Goal: Information Seeking & Learning: Learn about a topic

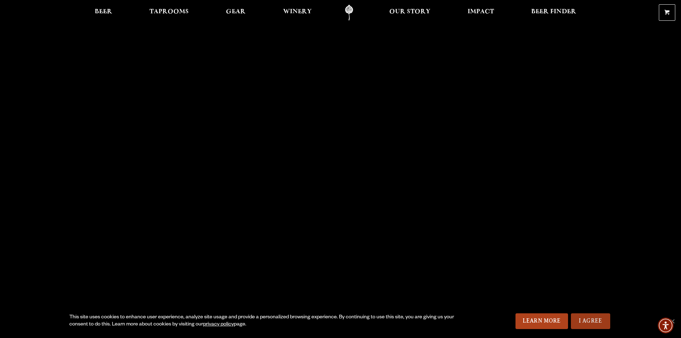
click at [588, 322] on link "I Agree" at bounding box center [590, 321] width 39 height 16
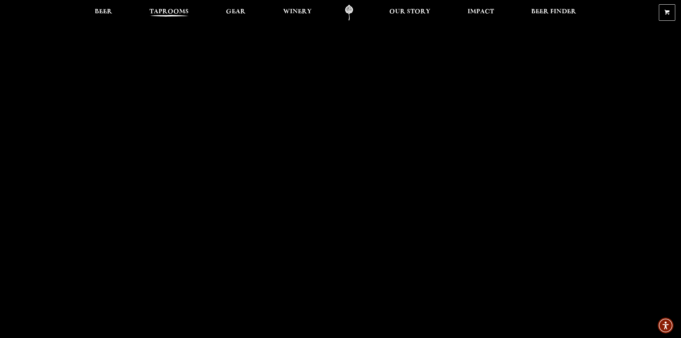
click at [167, 10] on span "Taprooms" at bounding box center [168, 12] width 39 height 6
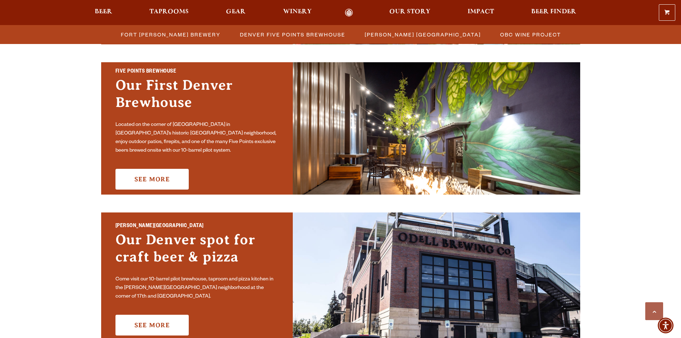
scroll to position [357, 0]
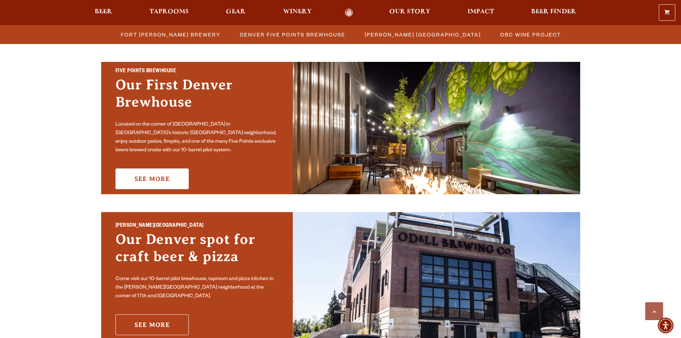
click at [149, 322] on link "See More" at bounding box center [151, 324] width 73 height 21
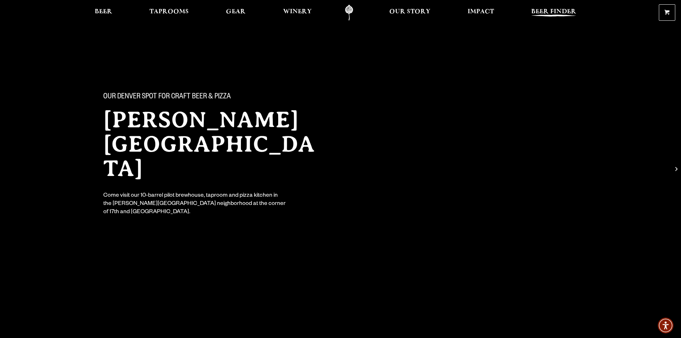
click at [549, 12] on span "Beer Finder" at bounding box center [553, 12] width 45 height 6
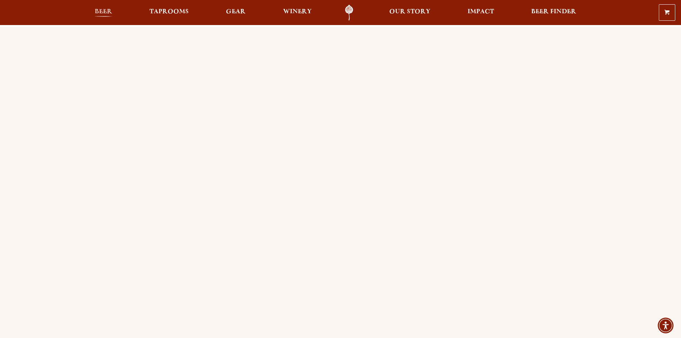
click at [101, 9] on span "Beer" at bounding box center [104, 12] width 18 height 6
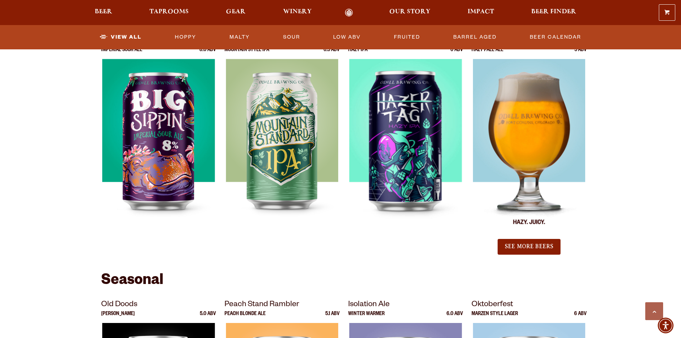
scroll to position [750, 0]
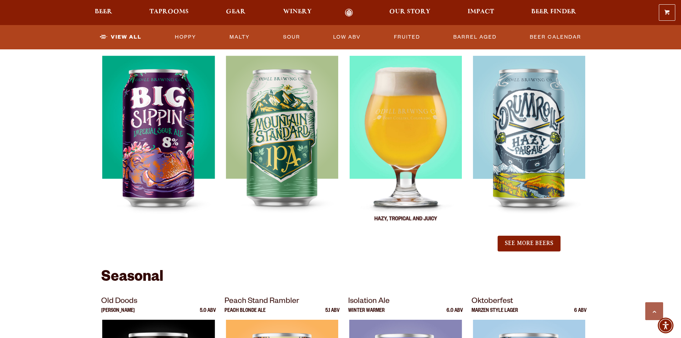
click at [428, 166] on div at bounding box center [405, 145] width 115 height 179
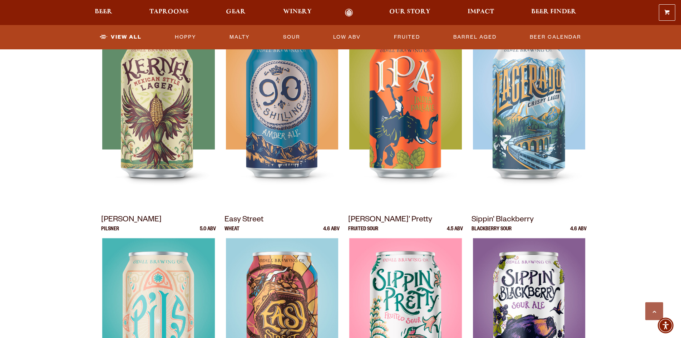
scroll to position [250, 0]
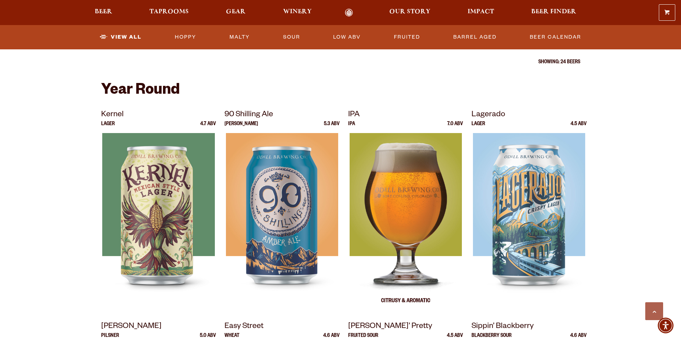
click at [415, 214] on img at bounding box center [405, 222] width 112 height 179
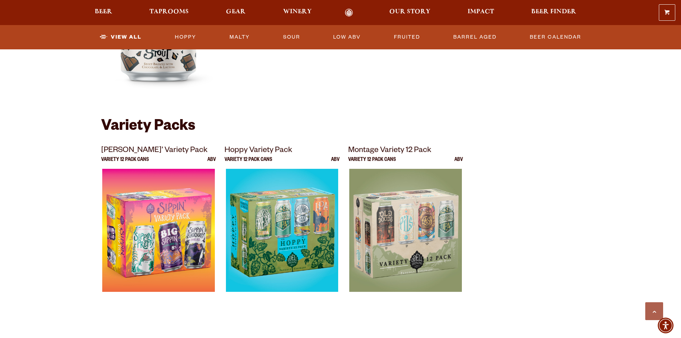
scroll to position [1393, 0]
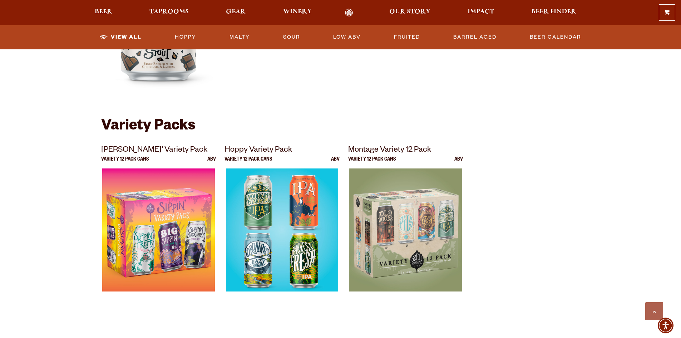
click at [277, 238] on img at bounding box center [282, 257] width 112 height 179
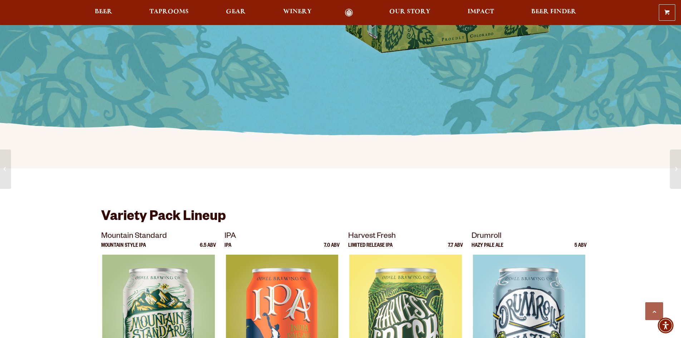
scroll to position [214, 0]
